Goal: Task Accomplishment & Management: Use online tool/utility

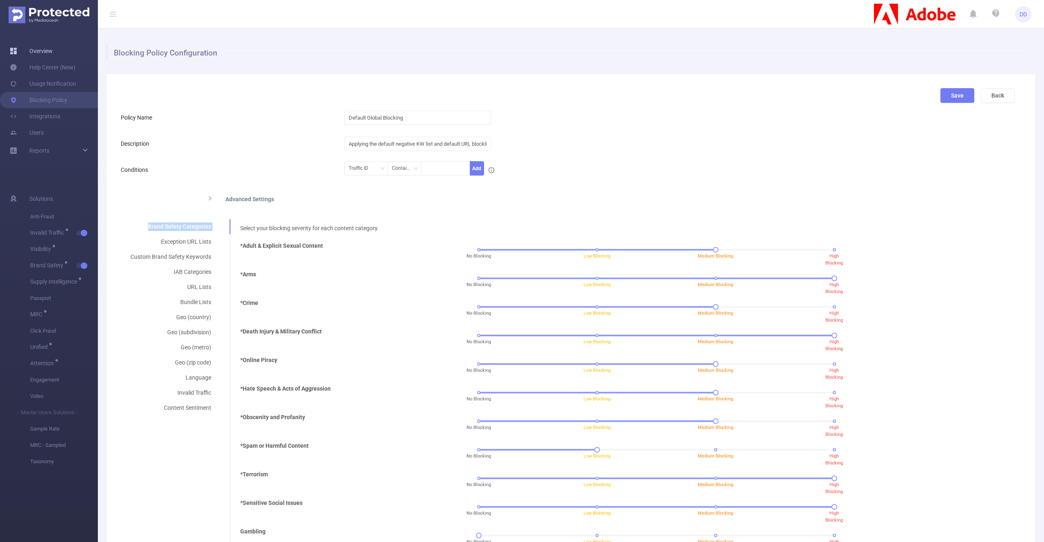
click at [37, 45] on link "Overview" at bounding box center [31, 51] width 43 height 16
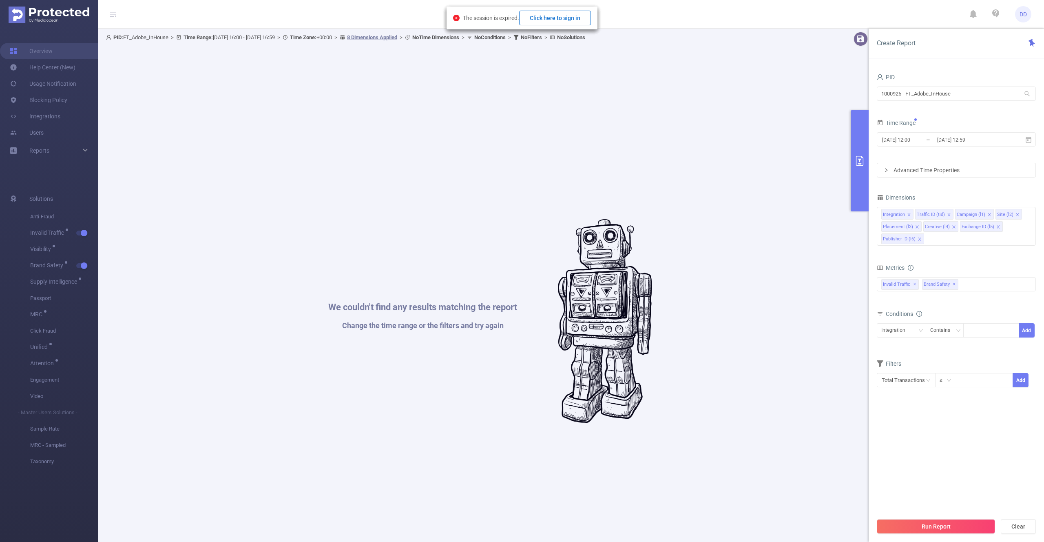
click at [562, 15] on button "Click here to sign in" at bounding box center [555, 18] width 72 height 15
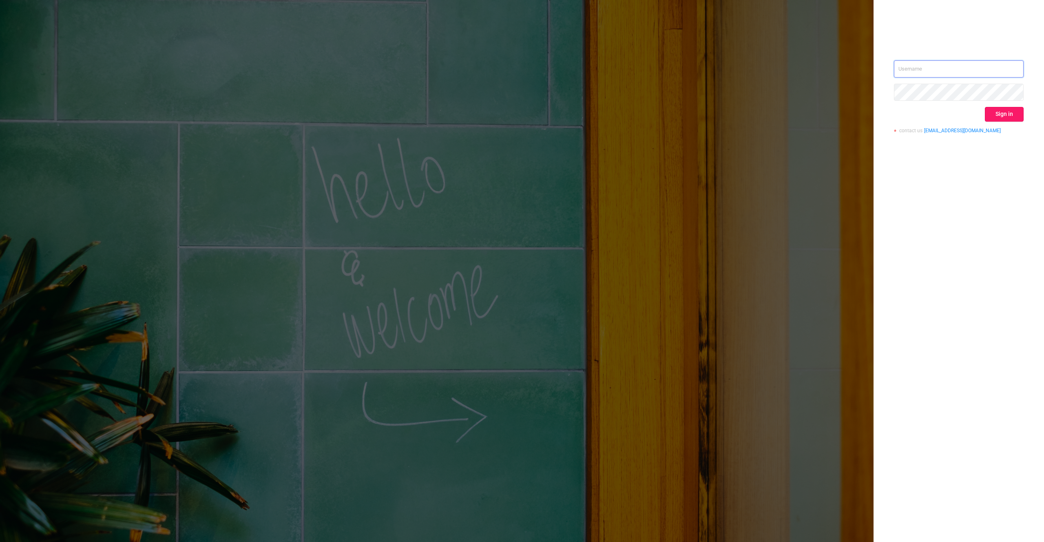
type input "[PERSON_NAME][EMAIL_ADDRESS][DOMAIN_NAME]"
click at [1014, 113] on button "Sign in" at bounding box center [1004, 114] width 39 height 15
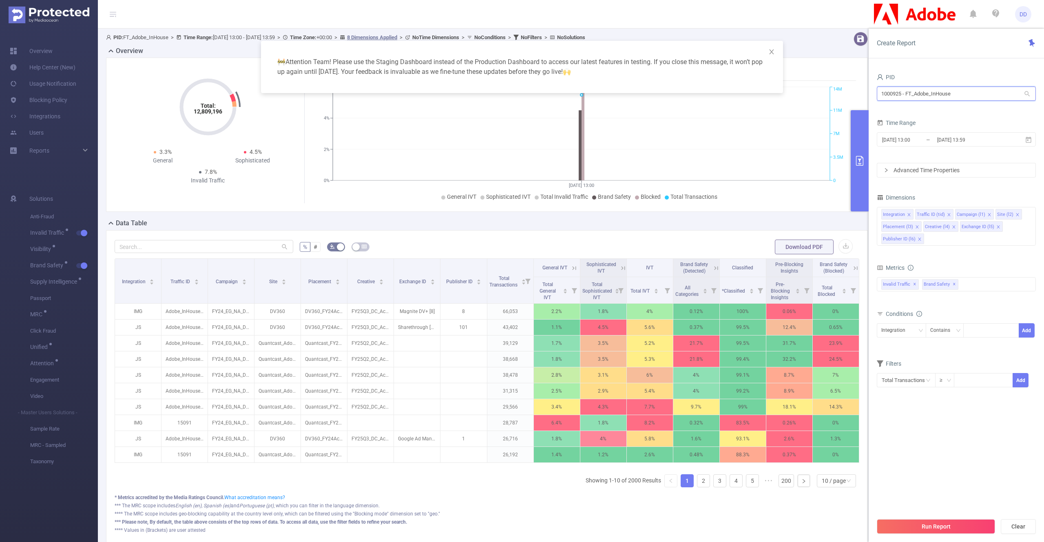
click at [975, 91] on input "1000925 - FT_Adobe_InHouse" at bounding box center [956, 93] width 159 height 14
